Goal: Navigation & Orientation: Find specific page/section

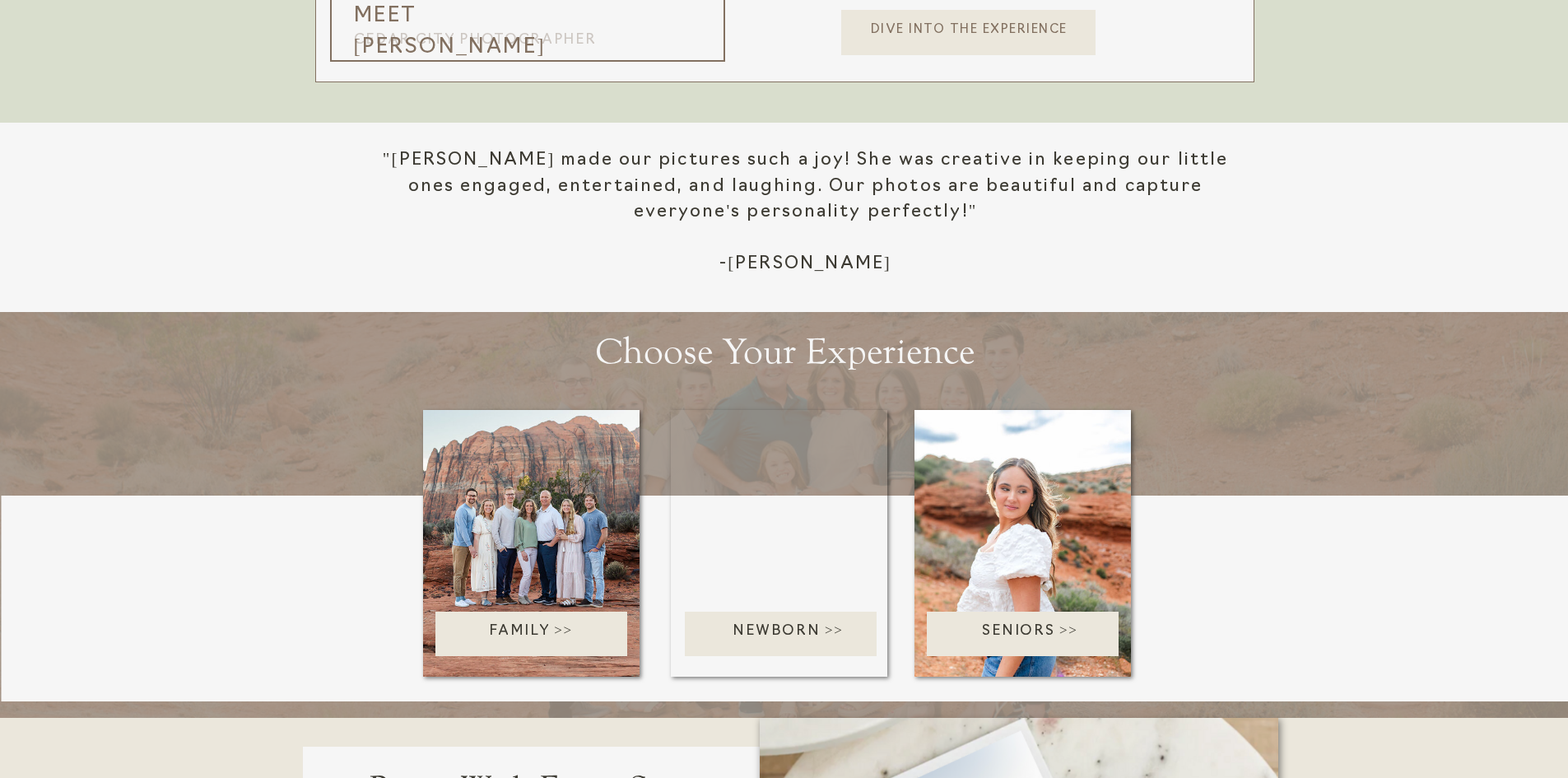
scroll to position [2223, 0]
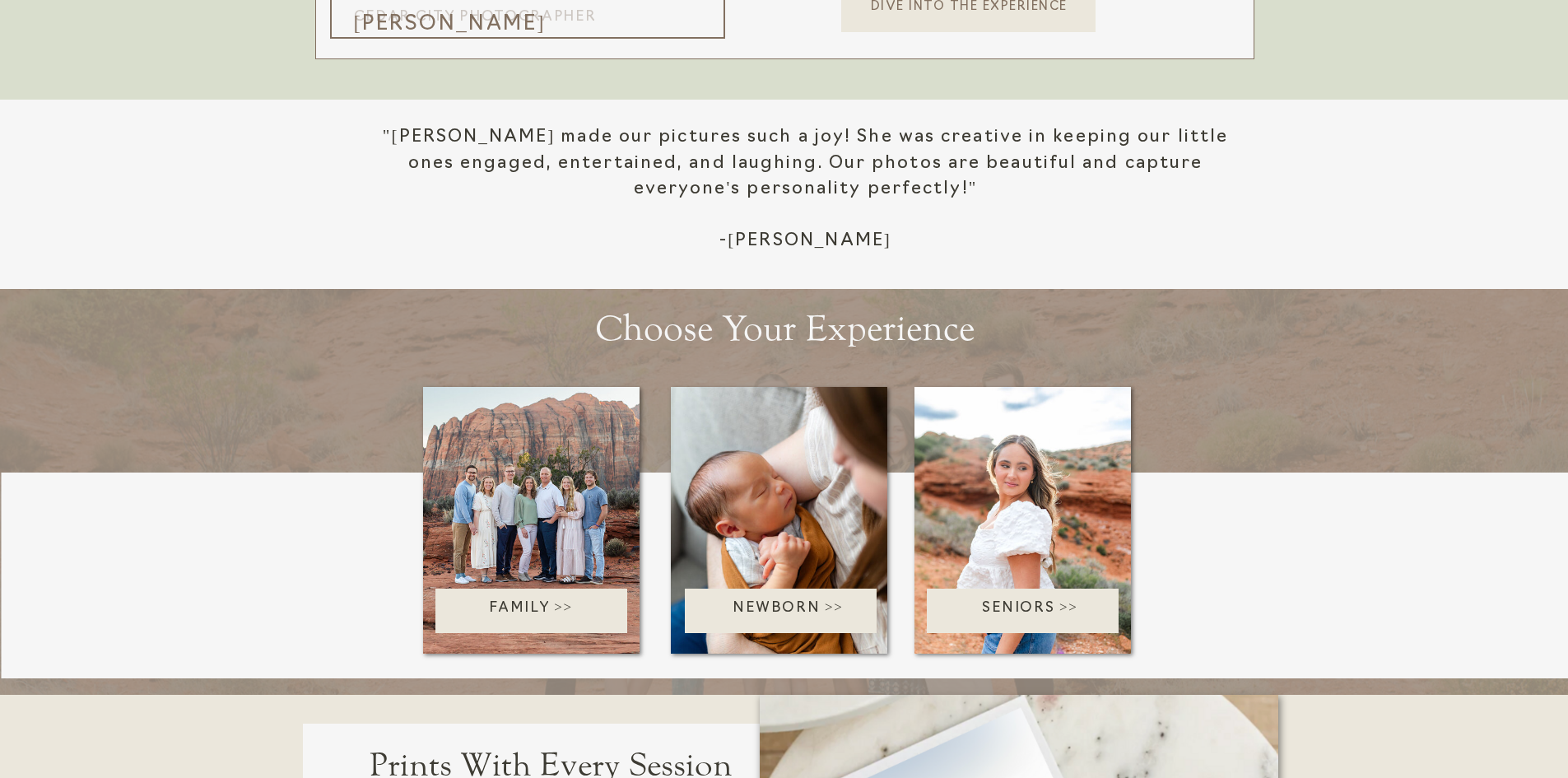
click at [1033, 613] on p "Seniors >>" at bounding box center [1031, 611] width 207 height 26
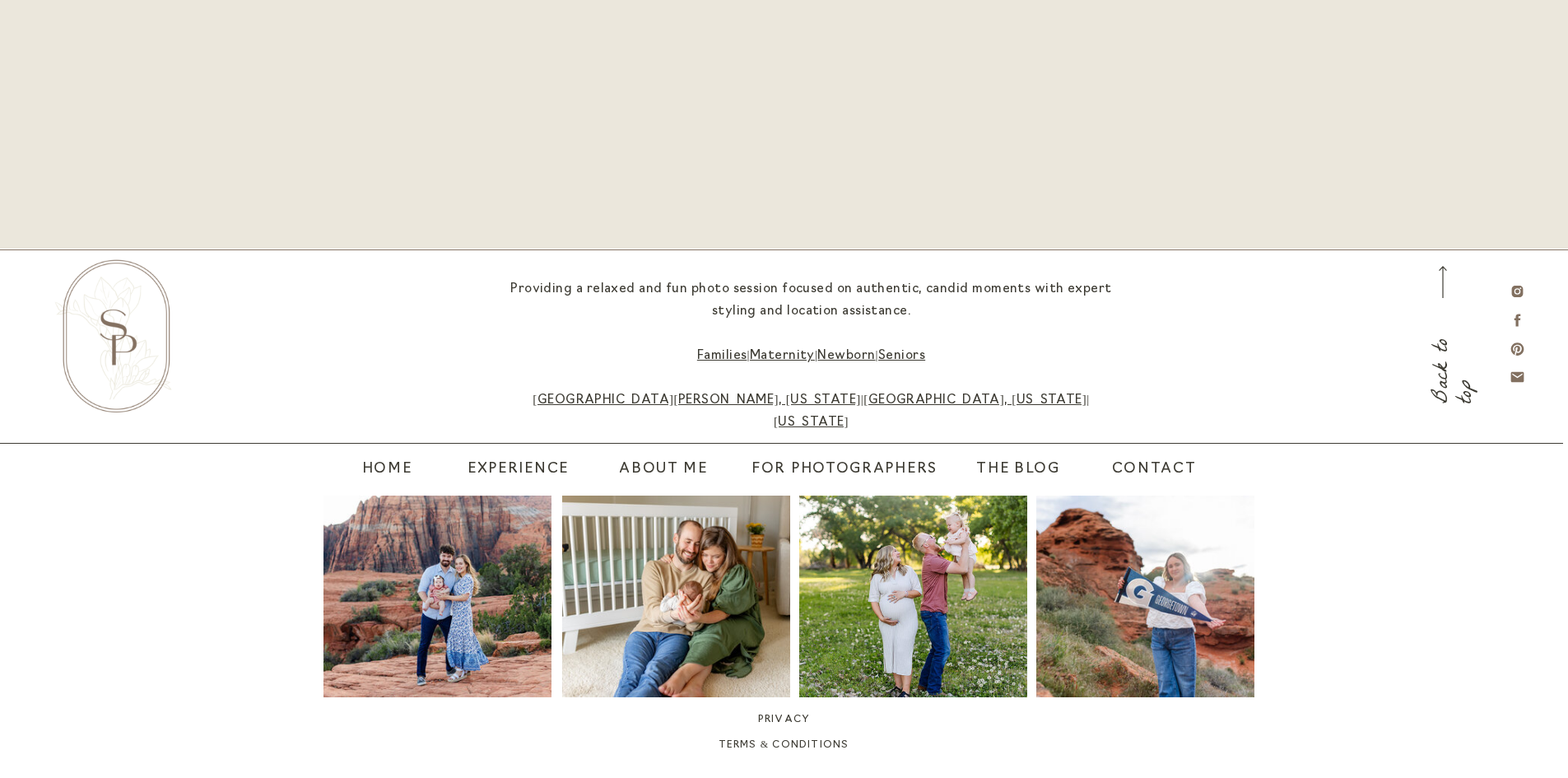
scroll to position [8894, 0]
click at [387, 461] on nav "home" at bounding box center [383, 469] width 41 height 23
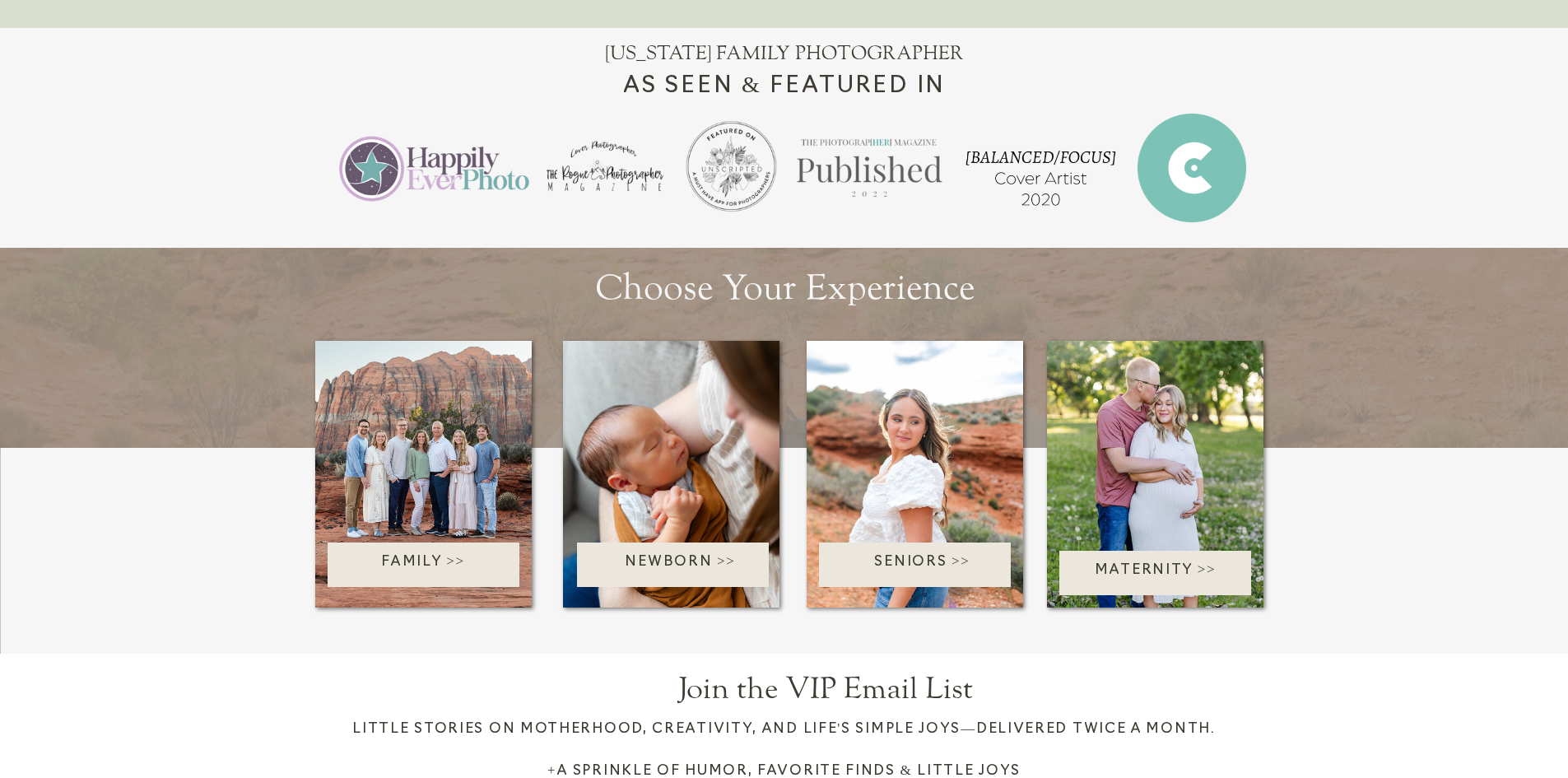
scroll to position [2058, 0]
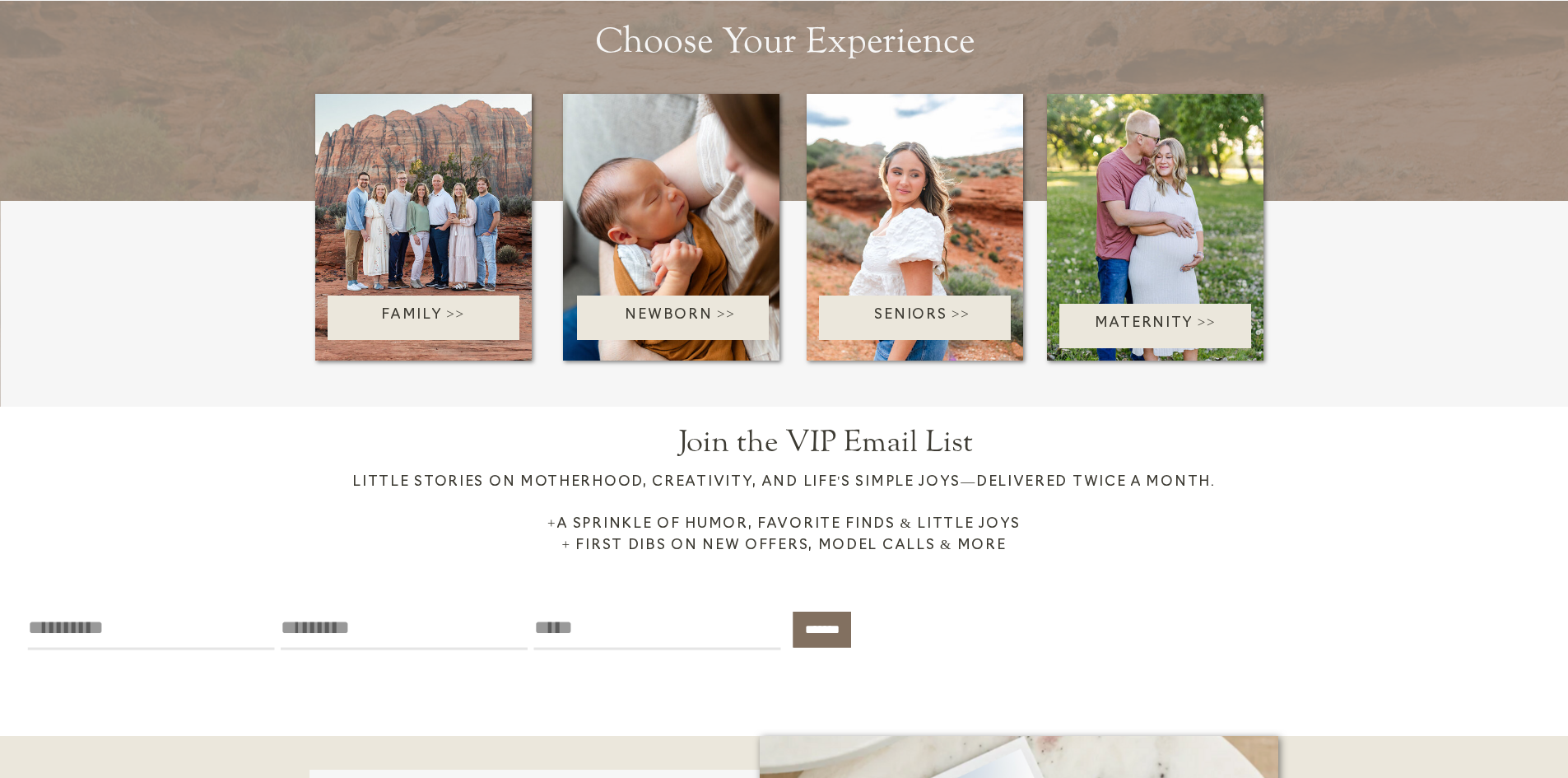
click at [449, 312] on p "Family >>" at bounding box center [423, 318] width 235 height 26
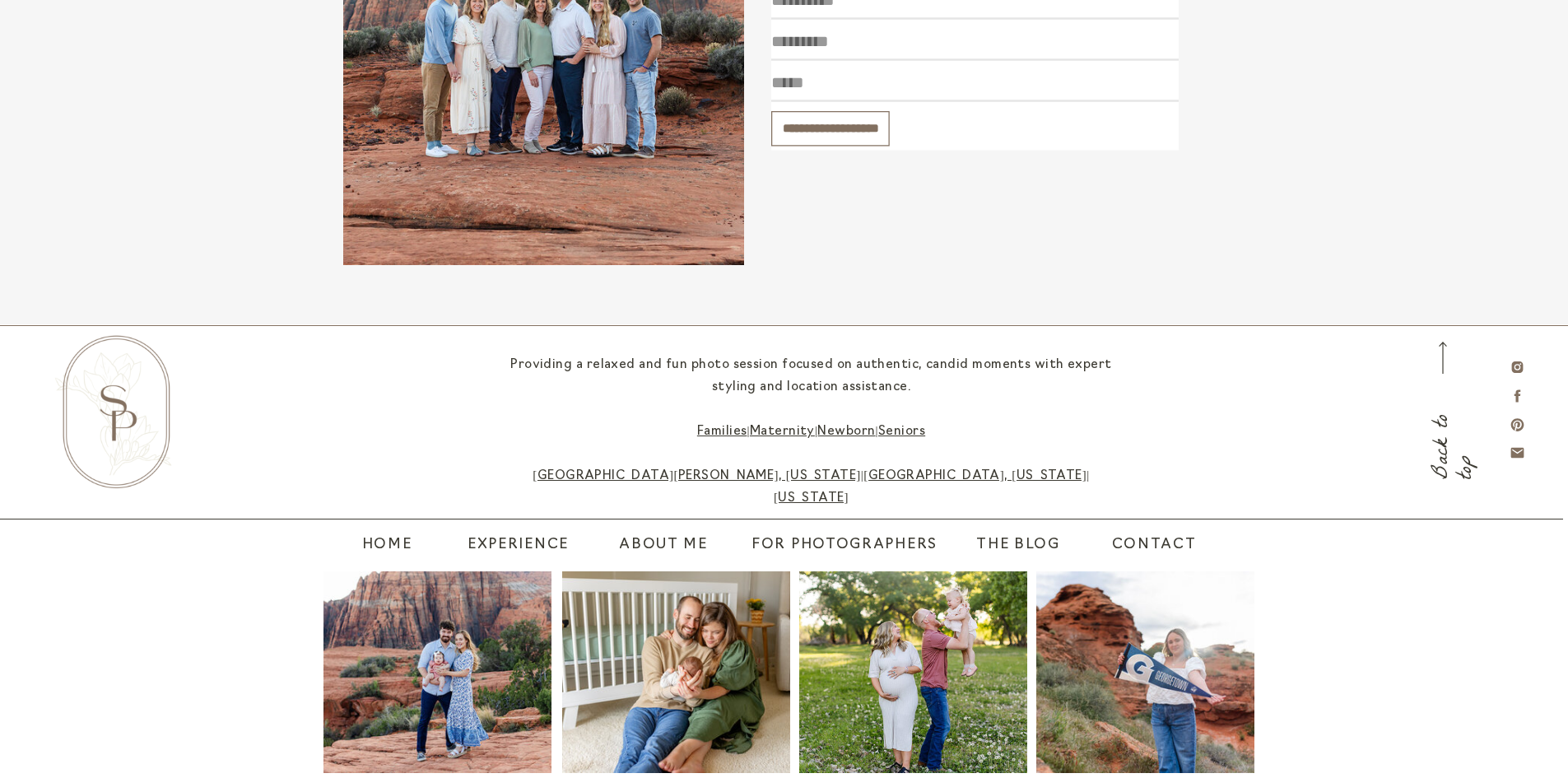
scroll to position [5757, 0]
